Goal: Book appointment/travel/reservation

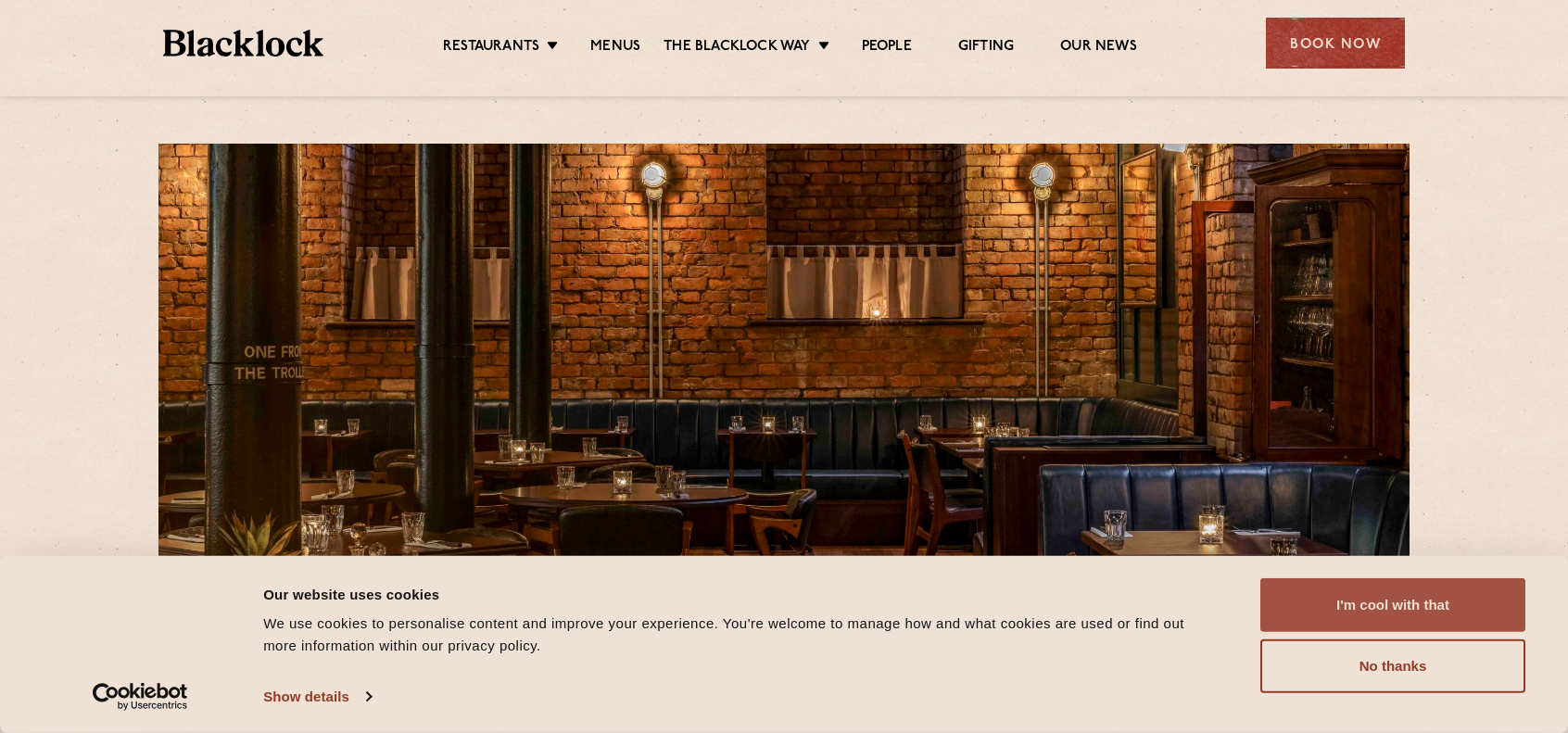
click at [1392, 597] on button "I'm cool with that" at bounding box center [1392, 605] width 265 height 54
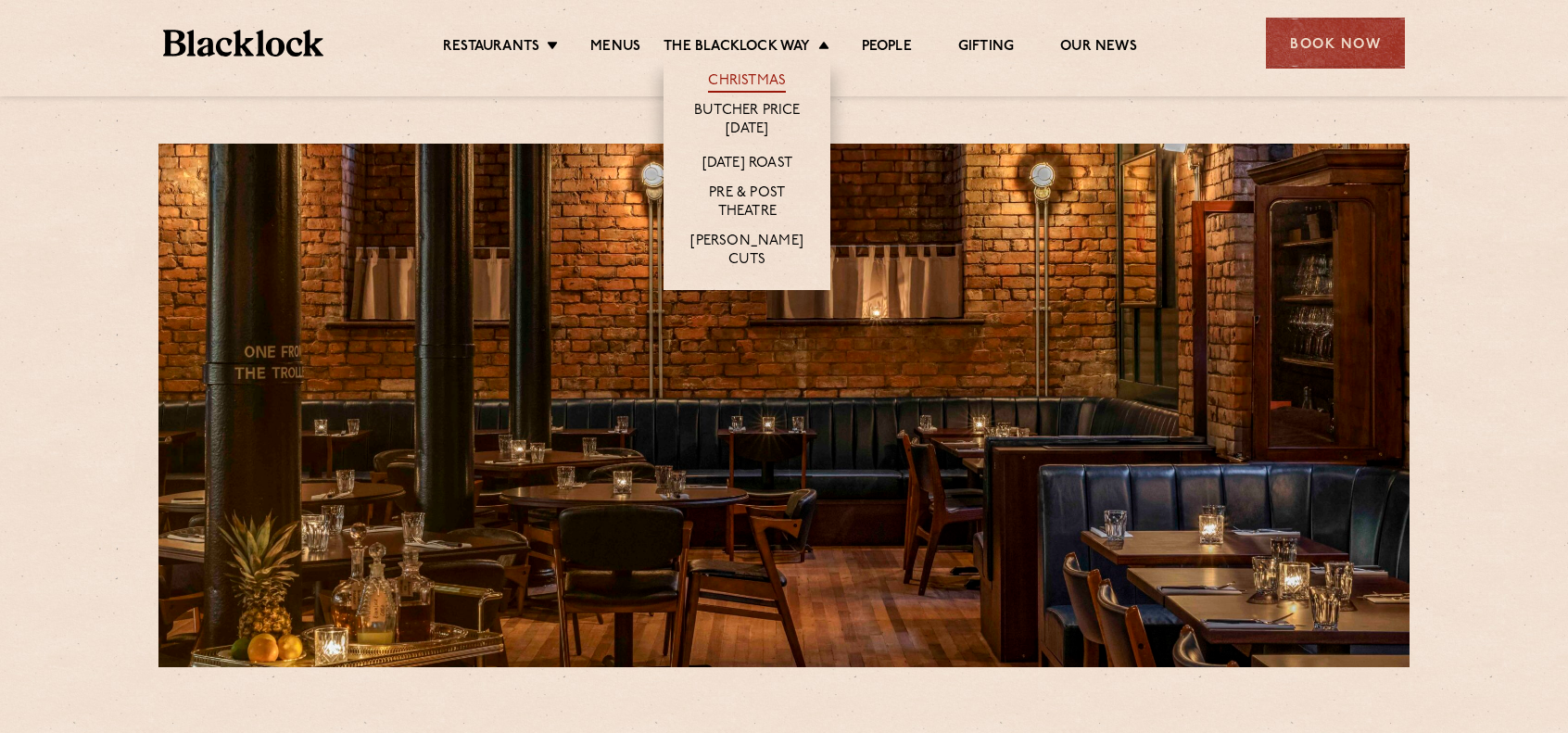
click at [725, 76] on link "Christmas" at bounding box center [747, 82] width 77 height 21
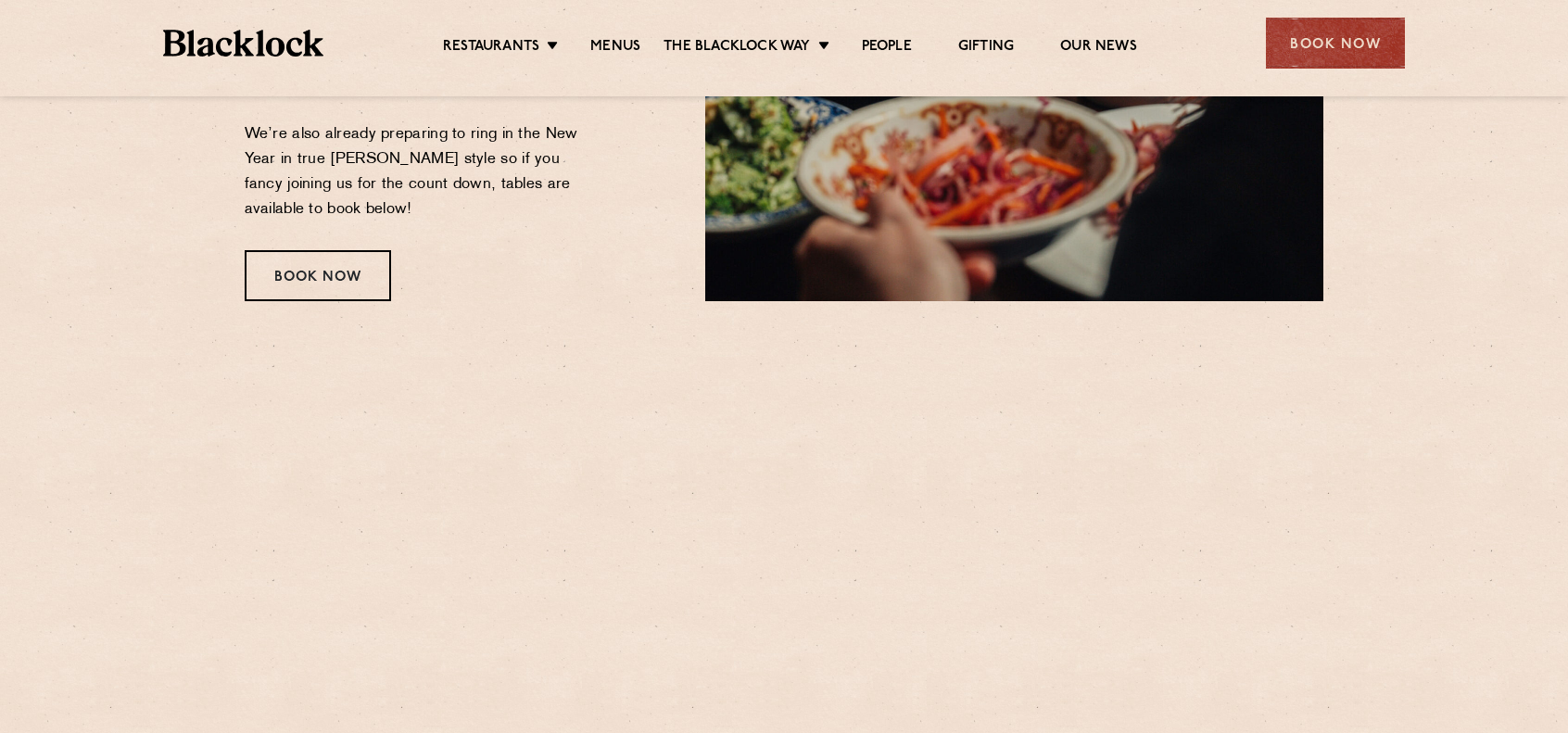
scroll to position [649, 0]
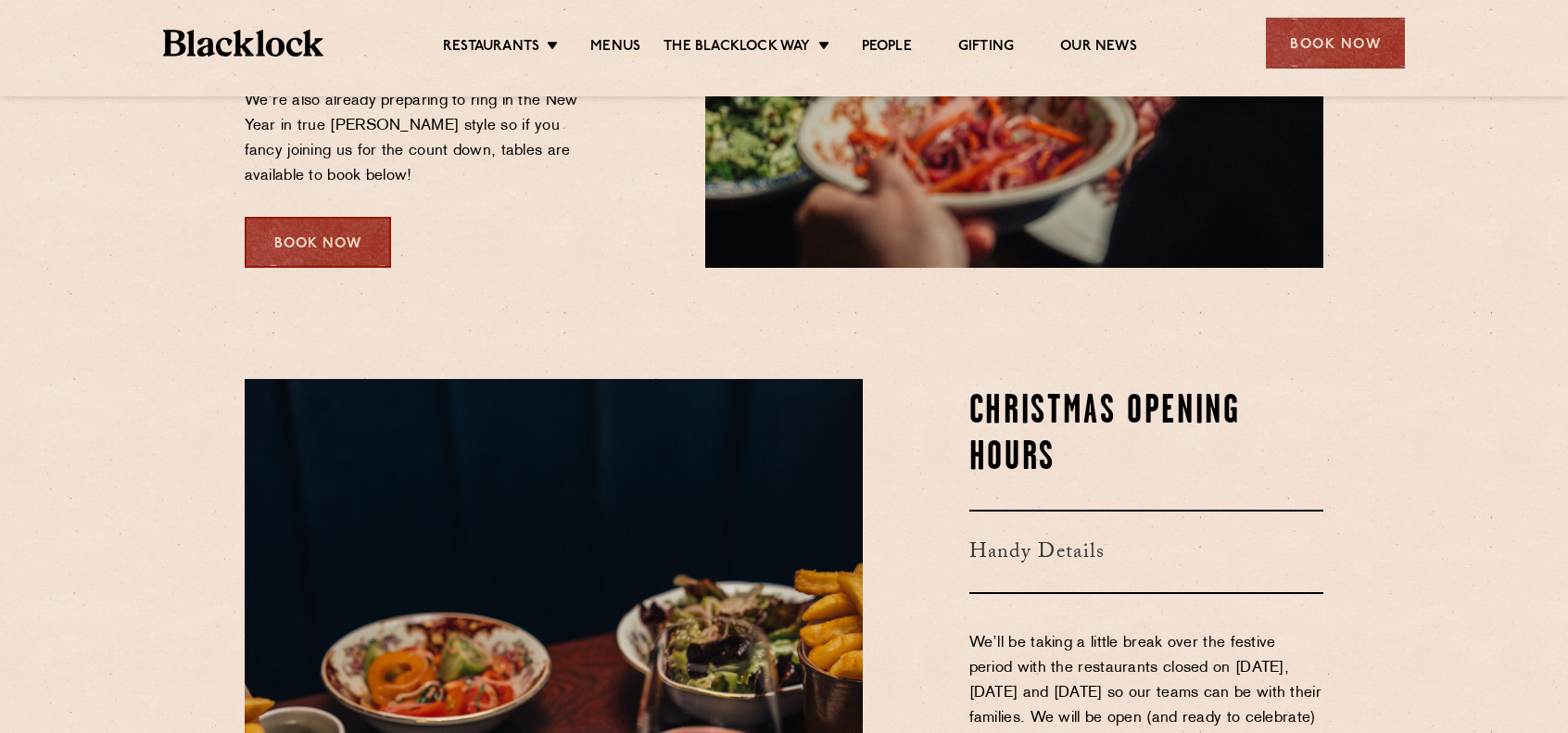
click at [311, 232] on div "Book Now" at bounding box center [317, 241] width 146 height 51
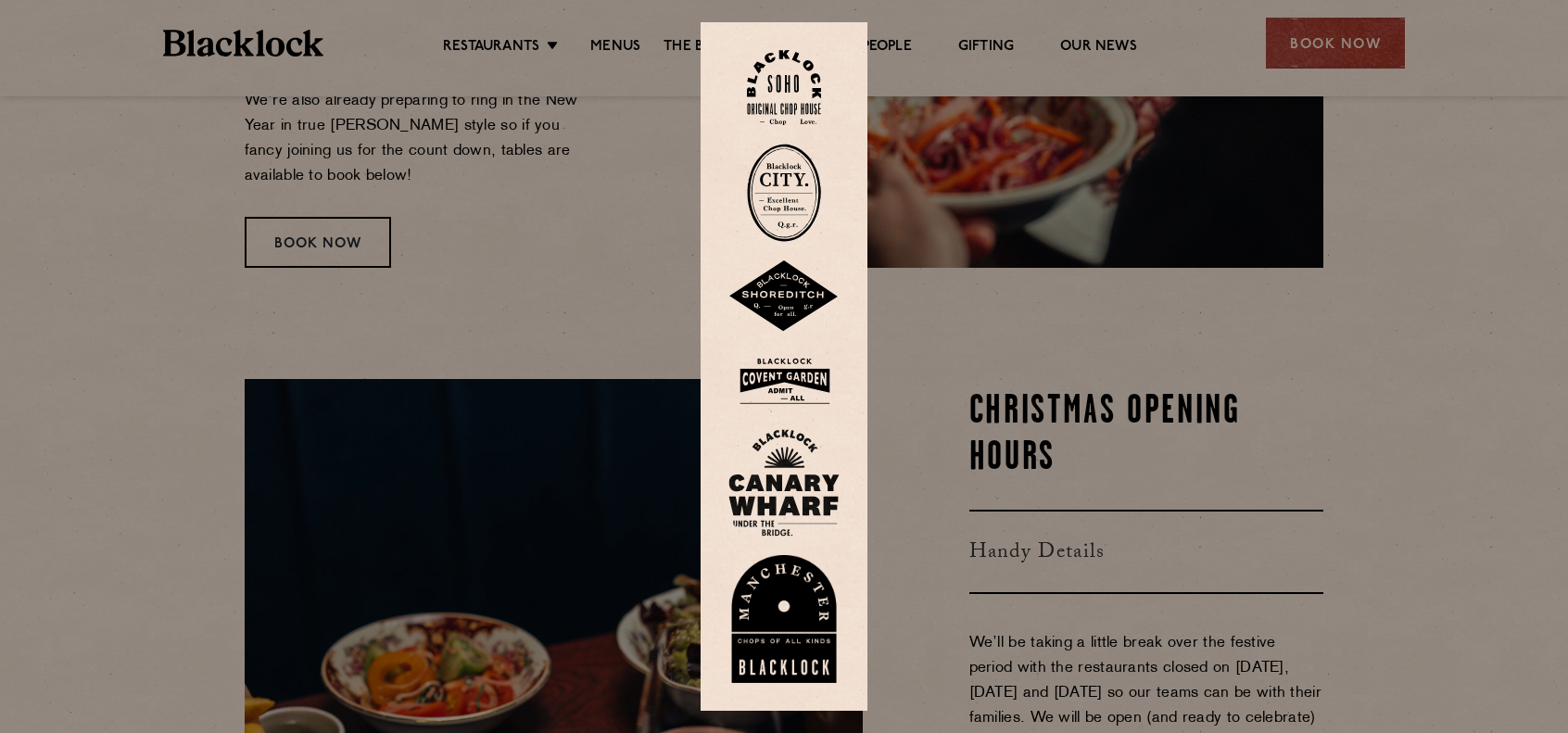
click at [793, 603] on img at bounding box center [784, 619] width 111 height 128
